Goal: Task Accomplishment & Management: Manage account settings

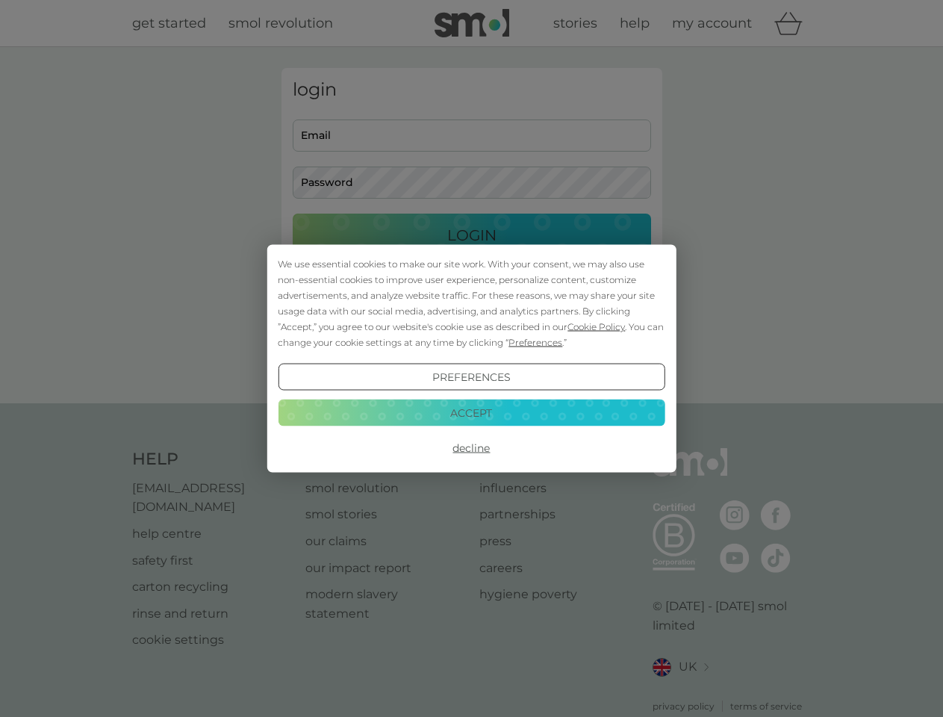
click at [596, 326] on span "Cookie Policy" at bounding box center [595, 326] width 57 height 11
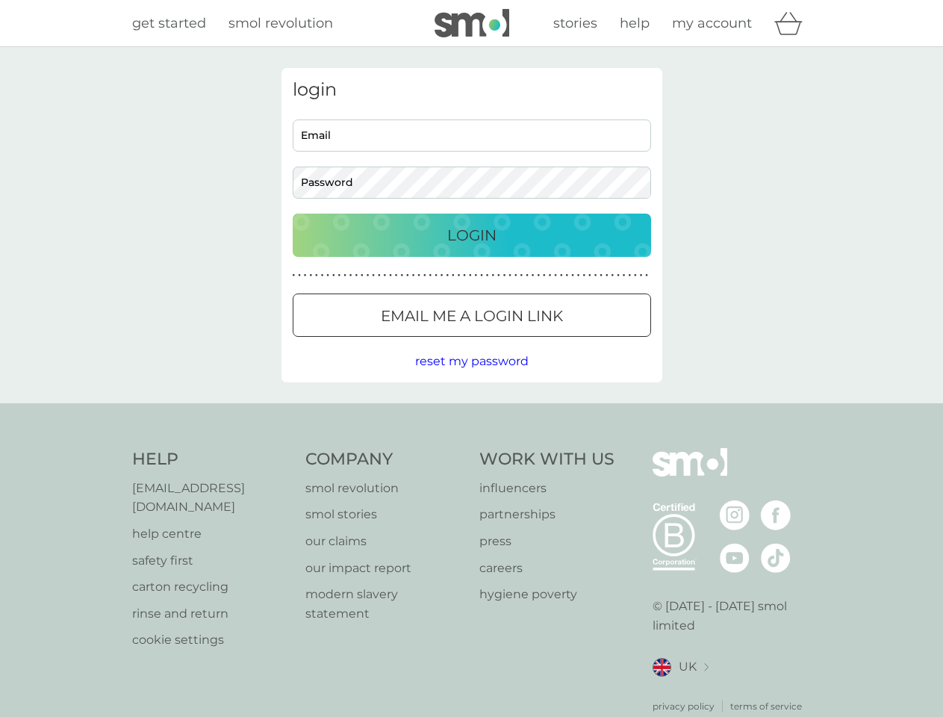
click at [534, 342] on div "login Email Password Login ● ● ● ● ● ● ● ● ● ● ● ● ● ● ● ● ● ● ● ● ● ● ● ● ● ● …" at bounding box center [471, 225] width 381 height 314
click at [471, 377] on div "login Email Password Login ● ● ● ● ● ● ● ● ● ● ● ● ● ● ● ● ● ● ● ● ● ● ● ● ● ● …" at bounding box center [471, 225] width 381 height 314
click at [471, 448] on div "Help [EMAIL_ADDRESS][DOMAIN_NAME] help centre safety first carton recycling rin…" at bounding box center [471, 580] width 679 height 265
click at [471, 412] on div "Help [EMAIL_ADDRESS][DOMAIN_NAME] help centre safety first carton recycling rin…" at bounding box center [471, 580] width 943 height 355
